Goal: Task Accomplishment & Management: Use online tool/utility

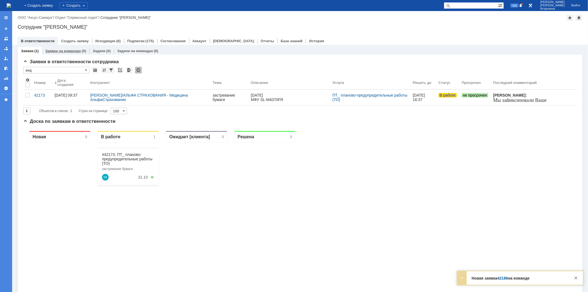
click at [58, 48] on div "Заявки на командах (0)" at bounding box center [65, 51] width 47 height 8
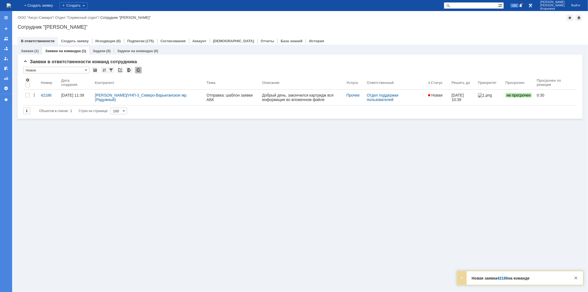
click at [48, 93] on div "42186" at bounding box center [49, 95] width 16 height 4
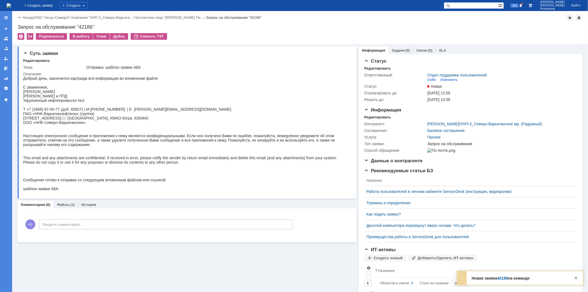
click at [11, 4] on img at bounding box center [9, 5] width 4 height 4
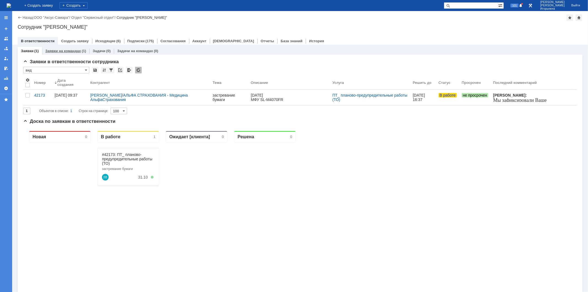
click at [71, 50] on link "Заявки на командах" at bounding box center [63, 51] width 36 height 4
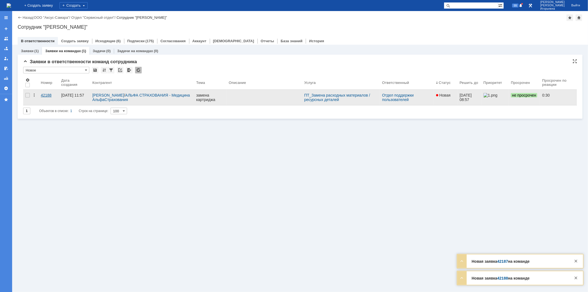
click at [44, 94] on div "42188" at bounding box center [49, 95] width 16 height 4
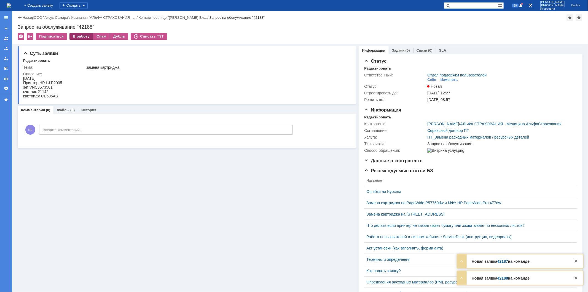
click at [79, 36] on div "В работу" at bounding box center [80, 36] width 23 height 7
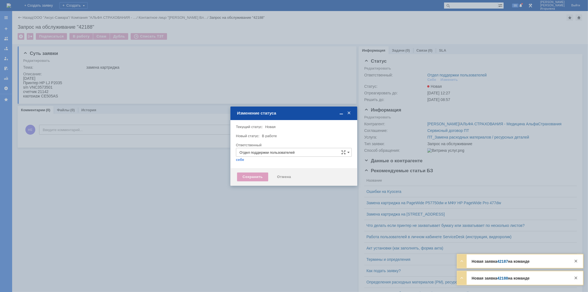
type input "[PERSON_NAME]"
click at [252, 176] on div "Сохранить" at bounding box center [252, 176] width 31 height 9
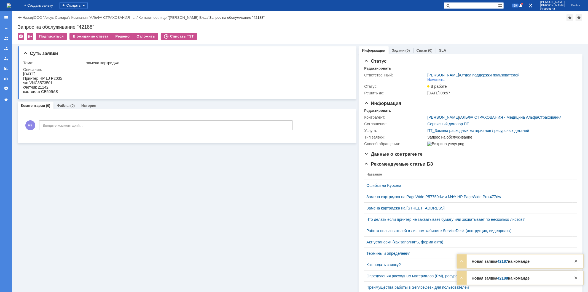
click at [11, 6] on img at bounding box center [9, 5] width 4 height 4
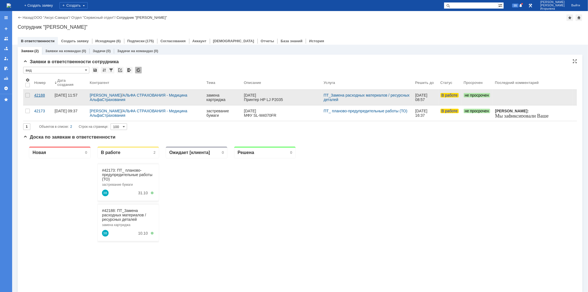
click at [38, 93] on div "42188" at bounding box center [42, 95] width 16 height 4
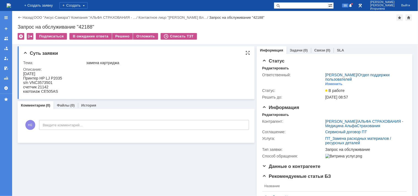
click at [48, 83] on div "s/n VNC3573501" at bounding box center [42, 82] width 39 height 4
copy div "VNC3573501"
click at [84, 25] on div "Запрос на обслуживание "42188"" at bounding box center [215, 27] width 395 height 6
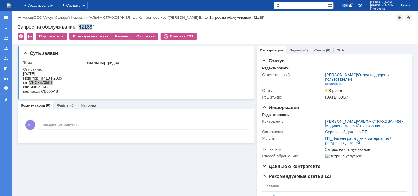
copy div "42188"
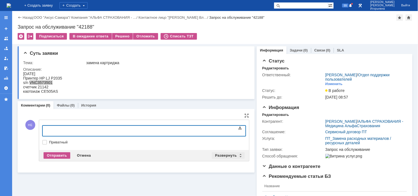
click at [236, 155] on div "Развернуть" at bounding box center [228, 155] width 33 height 7
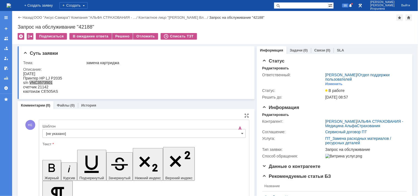
click at [238, 132] on input "[не указано]" at bounding box center [144, 133] width 204 height 9
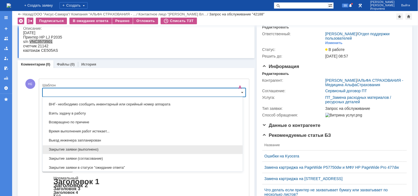
scroll to position [254, 0]
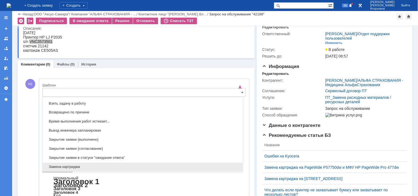
click at [57, 166] on span "Замена картриджа" at bounding box center [143, 167] width 194 height 4
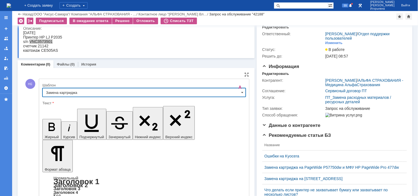
type input "Замена картриджа"
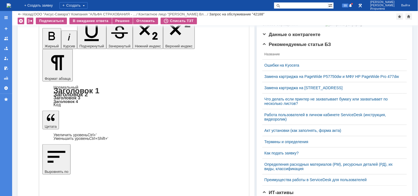
scroll to position [114, 0]
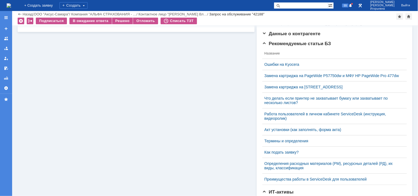
scroll to position [0, 0]
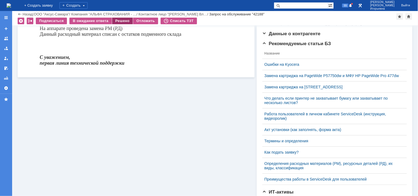
click at [123, 20] on div "Решено" at bounding box center [122, 21] width 21 height 7
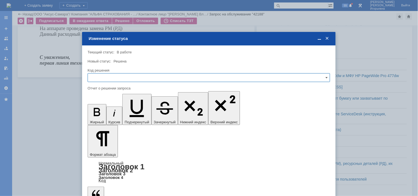
click at [109, 76] on input "text" at bounding box center [209, 77] width 243 height 9
click at [104, 114] on span "Решено" at bounding box center [209, 115] width 236 height 4
type input "Решено"
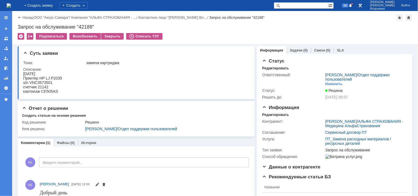
click at [11, 5] on img at bounding box center [9, 5] width 4 height 4
